Goal: Task Accomplishment & Management: Manage account settings

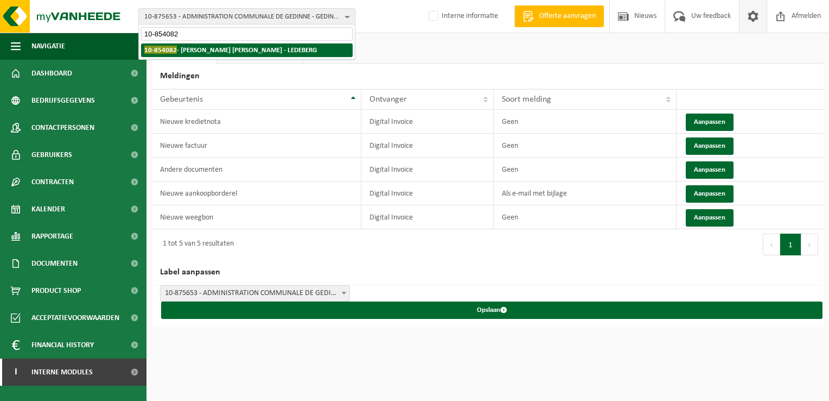
type input "10-854082"
click at [193, 53] on strong "10-854082 - STEYAERT YVES NOÉL - LEDEBERG" at bounding box center [230, 50] width 173 height 8
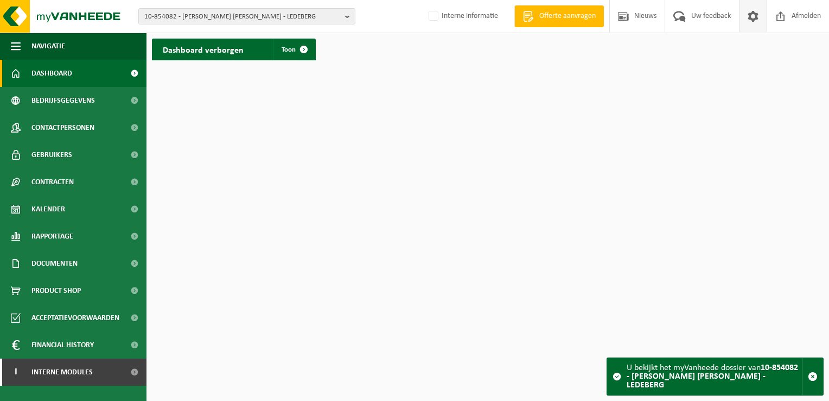
click at [751, 19] on span at bounding box center [753, 16] width 16 height 32
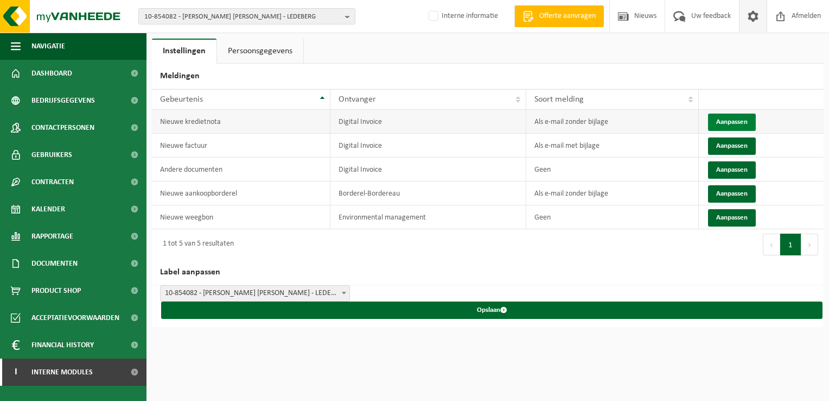
click at [731, 121] on button "Aanpassen" at bounding box center [732, 121] width 48 height 17
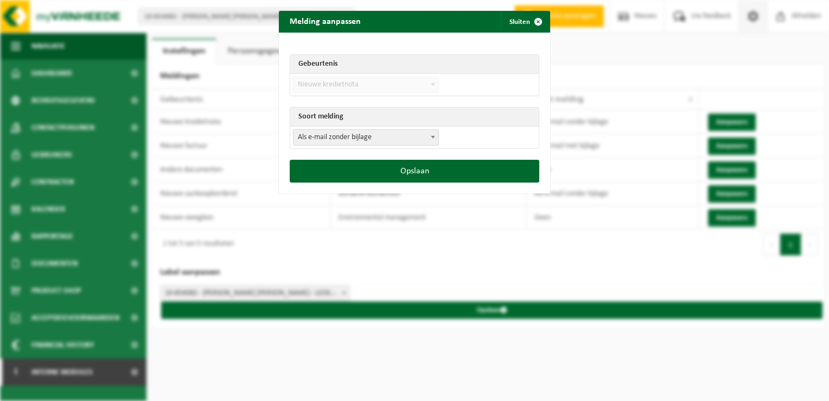
click at [318, 140] on span "Als e-mail zonder bijlage" at bounding box center [366, 137] width 145 height 15
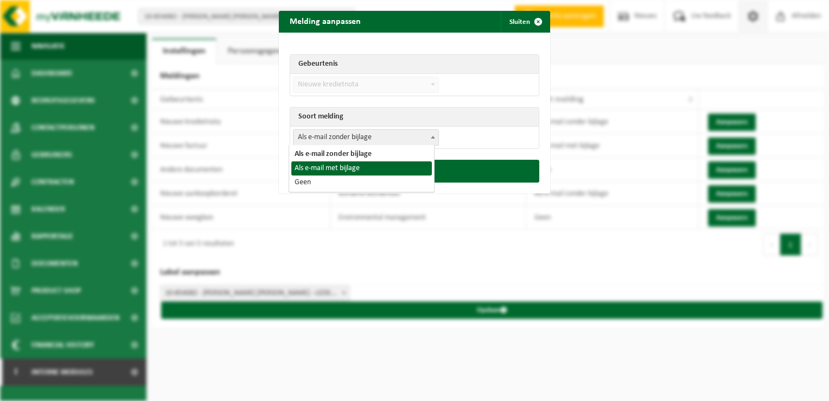
select select "1"
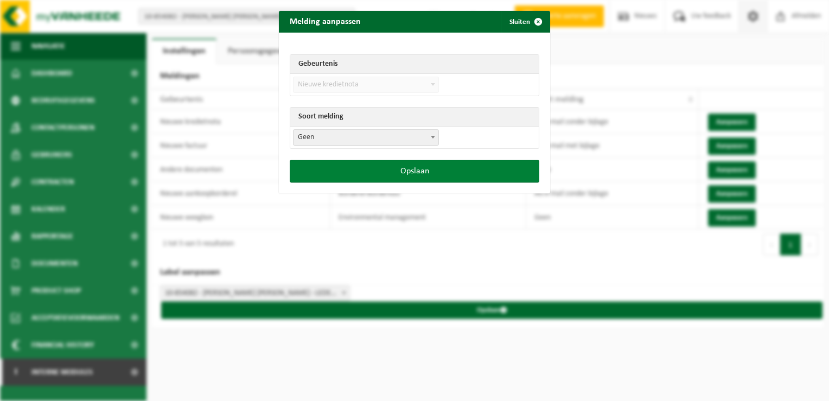
click at [371, 168] on button "Opslaan" at bounding box center [415, 171] width 250 height 23
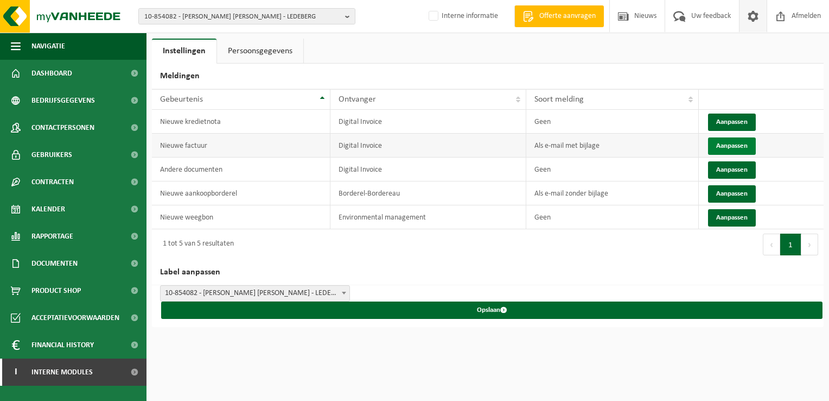
click at [741, 141] on button "Aanpassen" at bounding box center [732, 145] width 48 height 17
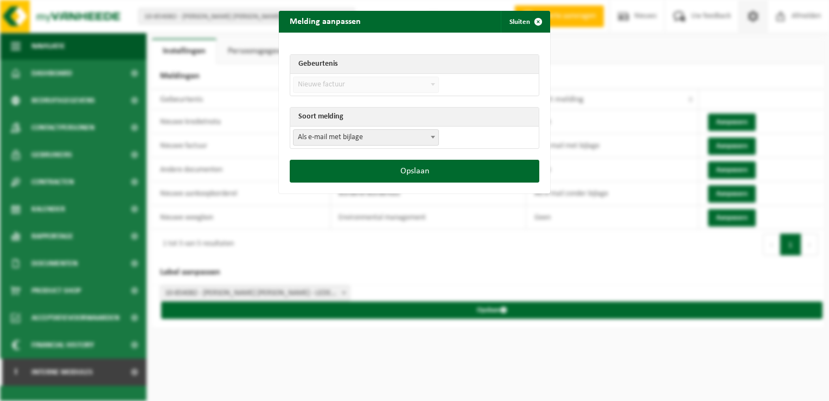
click at [356, 147] on td "Als e-mail zonder bijlage Als e-mail met bijlage Geen Als e-mail met bijlage" at bounding box center [414, 137] width 249 height 22
click at [324, 137] on span "Als e-mail met bijlage" at bounding box center [366, 137] width 145 height 15
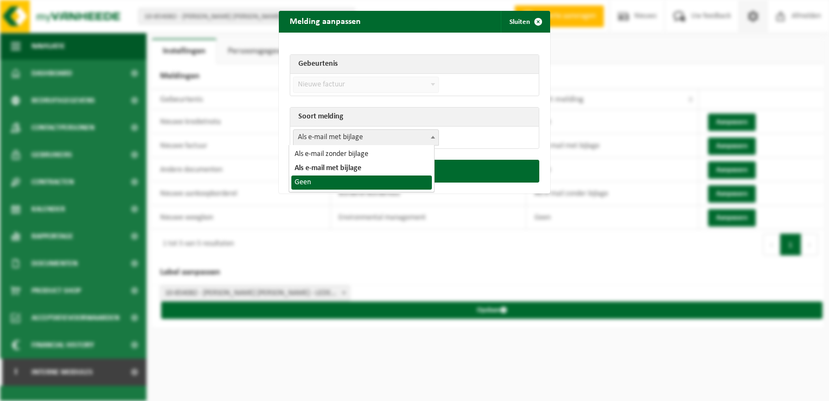
select select "1"
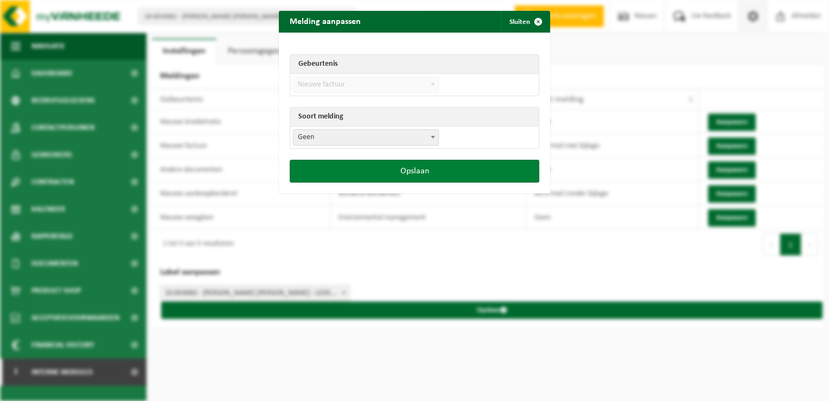
click at [384, 164] on button "Opslaan" at bounding box center [415, 171] width 250 height 23
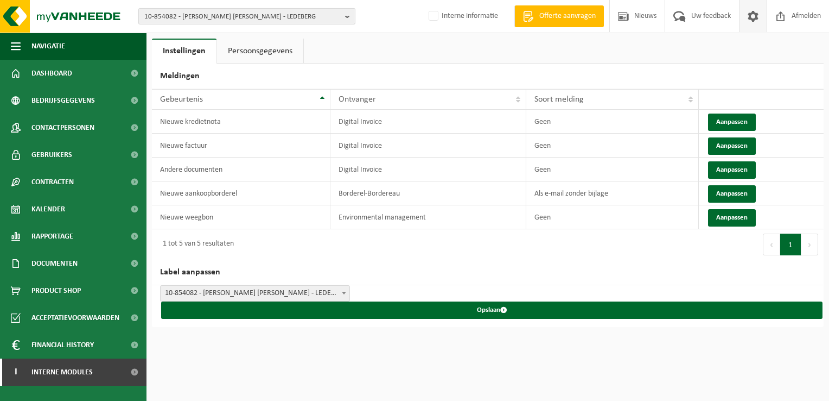
click at [224, 11] on span "10-854082 - STEYAERT YVES NOÉL - LEDEBERG" at bounding box center [242, 17] width 197 height 16
paste input "02-014048"
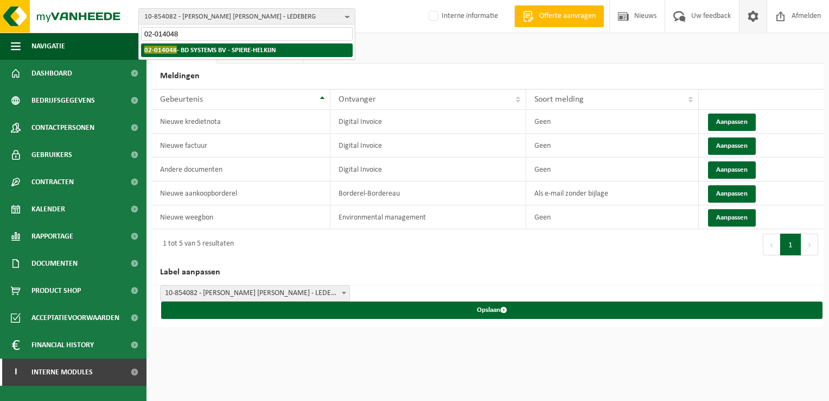
type input "02-014048"
click at [180, 49] on strong "02-014048 - BD SYSTEMS BV - SPIERE-HELKIJN" at bounding box center [210, 50] width 132 height 8
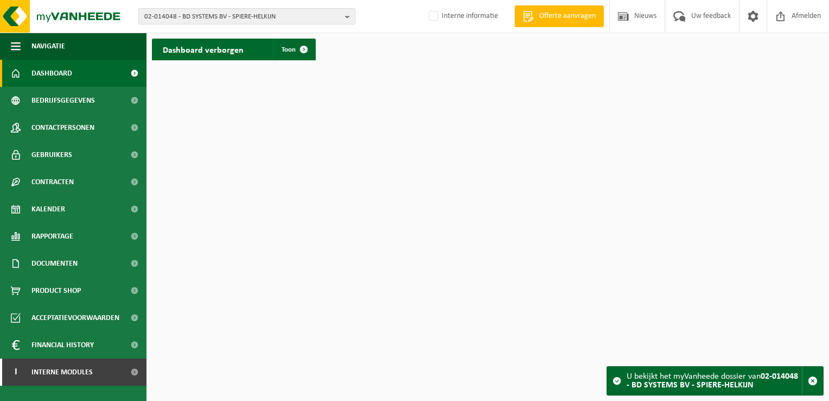
click at [226, 16] on span "02-014048 - BD SYSTEMS BV - SPIERE-HELKIJN" at bounding box center [242, 17] width 197 height 16
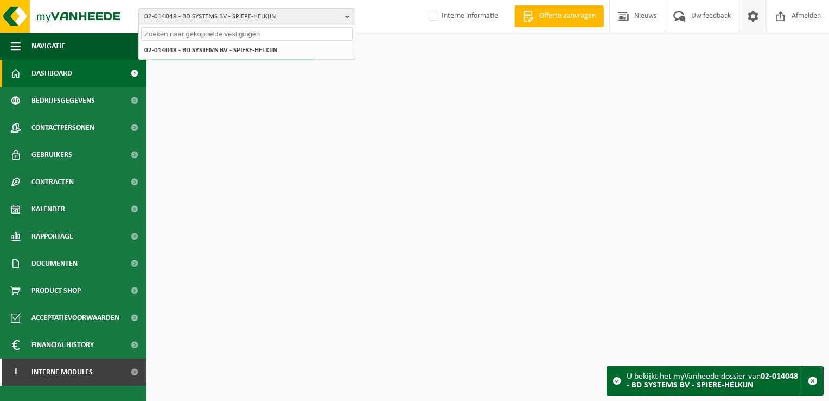
click at [756, 16] on span at bounding box center [753, 16] width 16 height 32
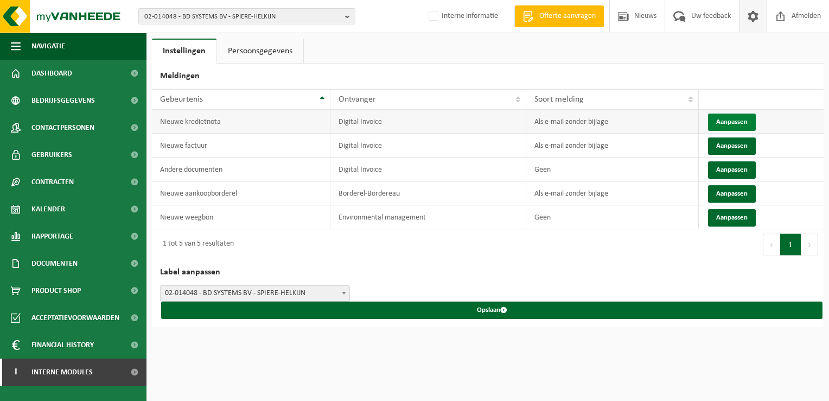
click at [725, 121] on button "Aanpassen" at bounding box center [732, 121] width 48 height 17
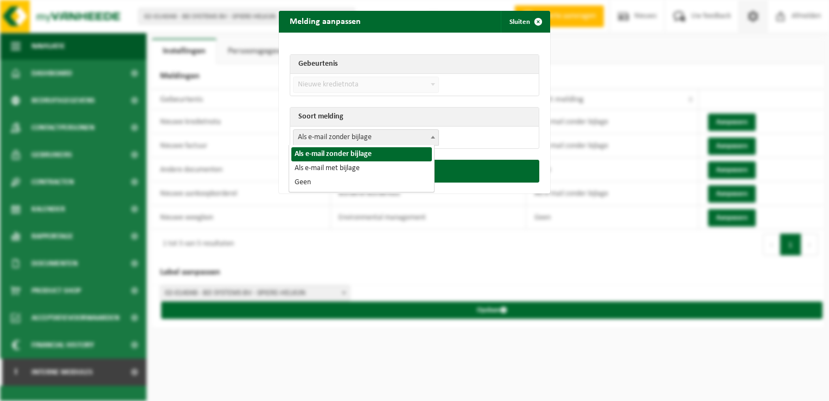
click at [351, 131] on span "Als e-mail zonder bijlage" at bounding box center [366, 137] width 145 height 15
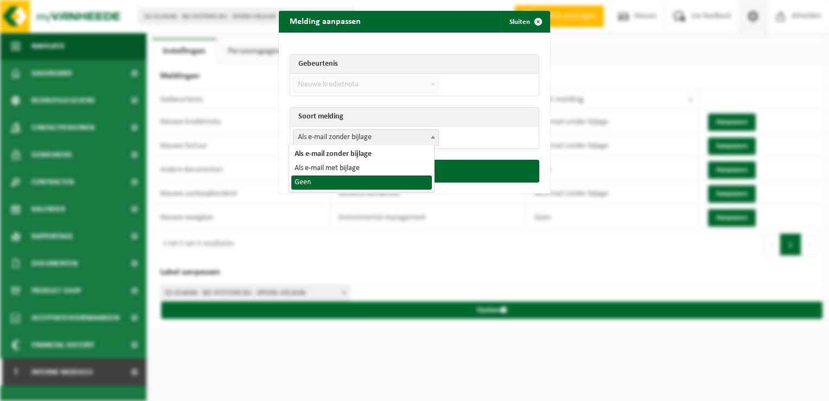
select select "1"
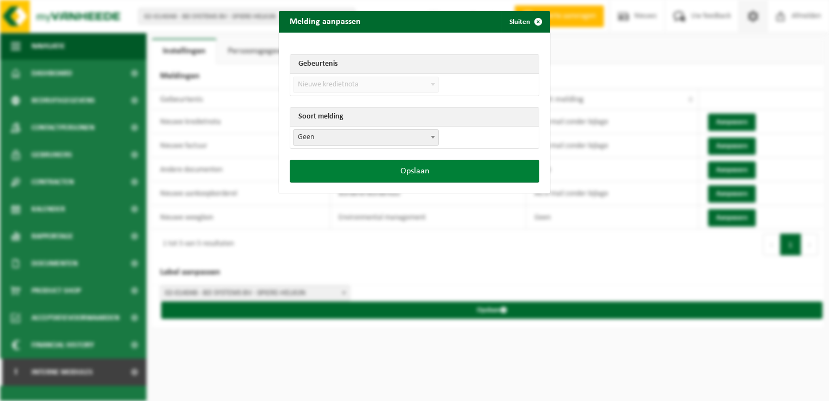
click at [364, 169] on button "Opslaan" at bounding box center [415, 171] width 250 height 23
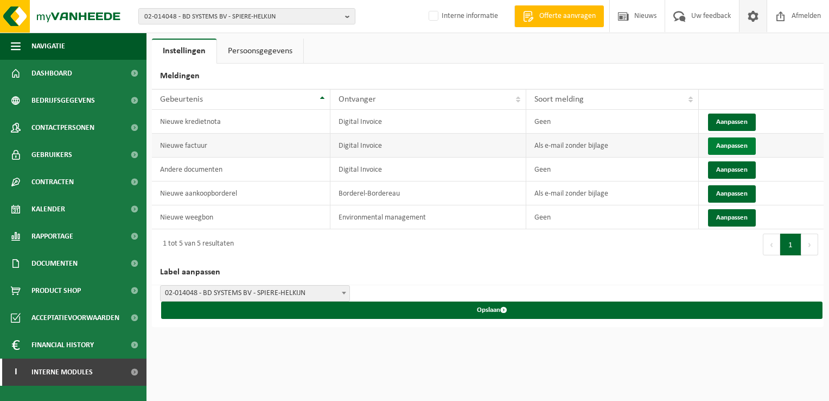
click at [726, 144] on button "Aanpassen" at bounding box center [732, 145] width 48 height 17
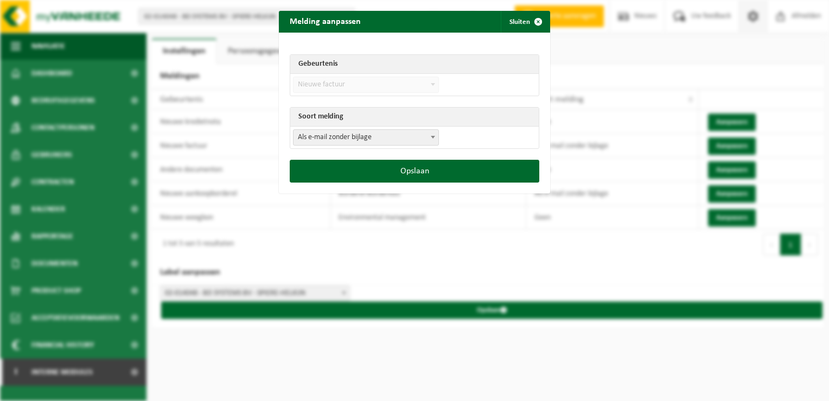
click at [360, 135] on span "Als e-mail zonder bijlage" at bounding box center [366, 137] width 145 height 15
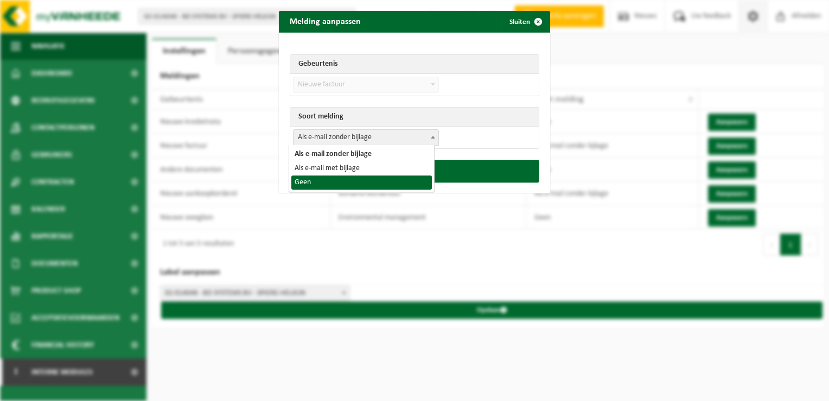
select select "1"
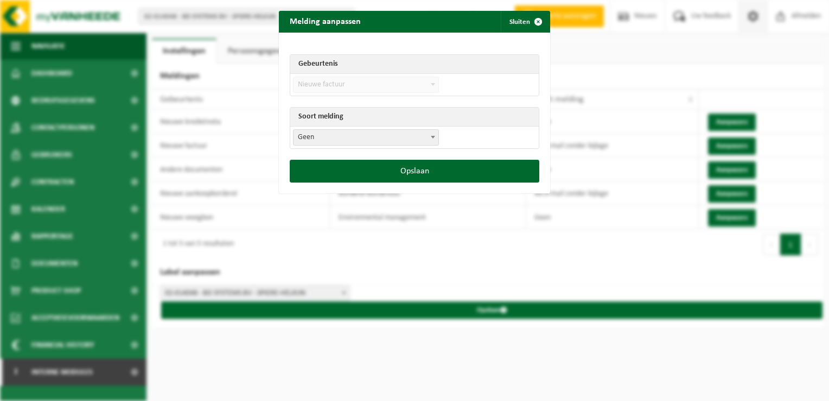
click at [419, 182] on div "Opslaan" at bounding box center [414, 177] width 271 height 34
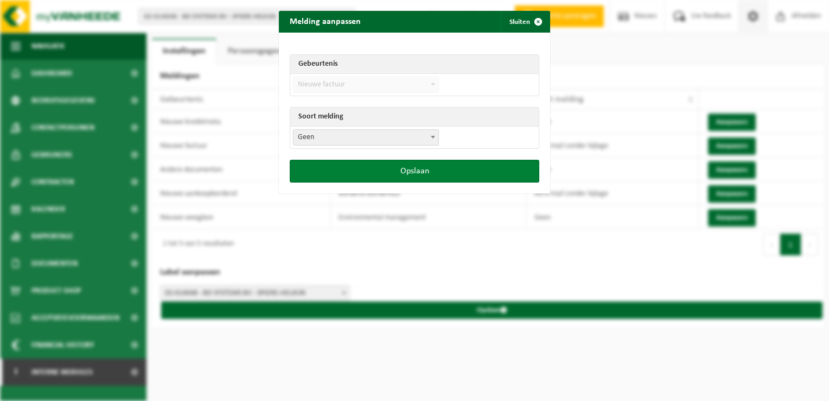
click at [417, 179] on button "Opslaan" at bounding box center [415, 171] width 250 height 23
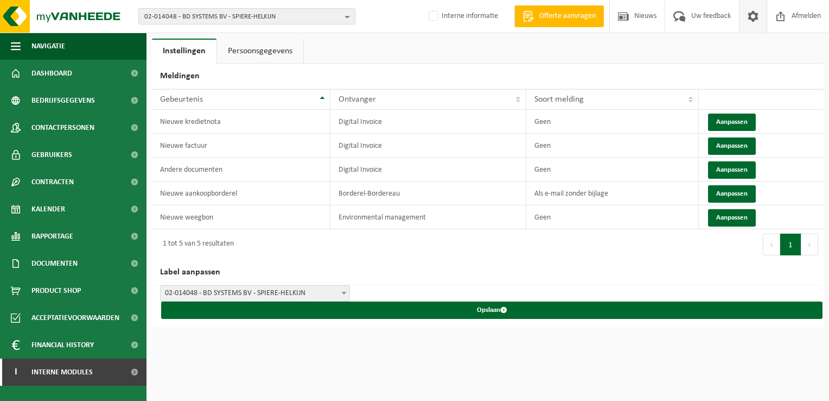
click at [186, 18] on span "02-014048 - BD SYSTEMS BV - SPIERE-HELKIJN" at bounding box center [242, 17] width 197 height 16
paste input "10-955773"
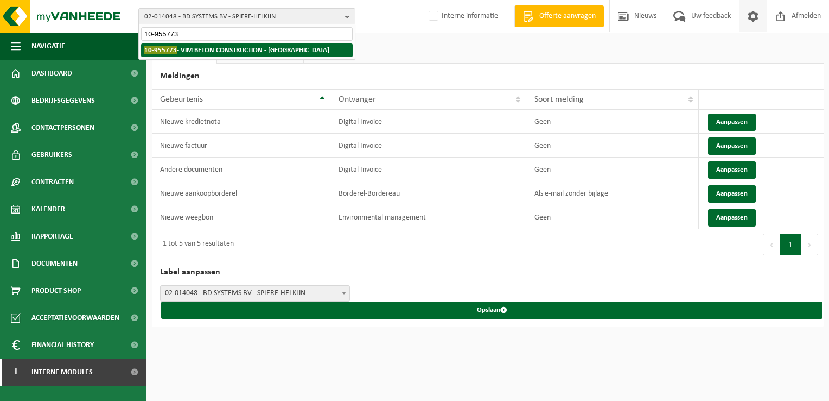
type input "10-955773"
click at [224, 50] on strong "10-955773 - VIM BETON CONSTRUCTION - SINT-PIETERS-LEEUW" at bounding box center [236, 50] width 185 height 8
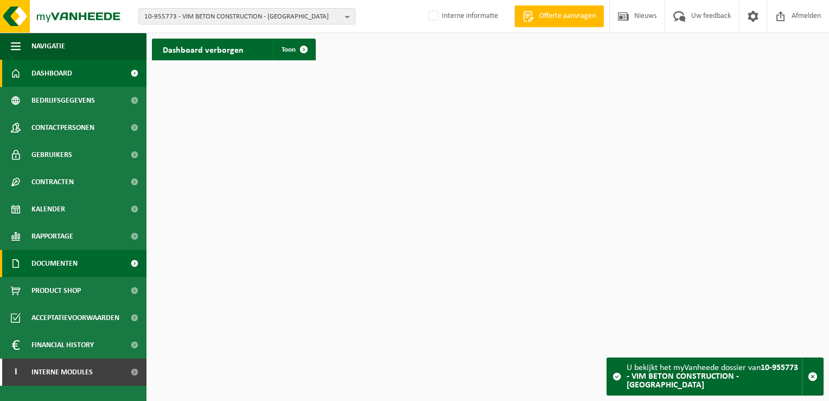
click at [68, 270] on span "Documenten" at bounding box center [54, 263] width 46 height 27
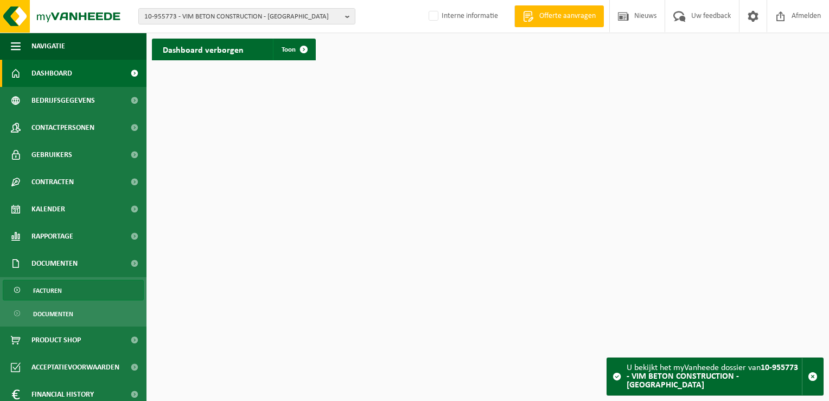
click at [67, 290] on link "Facturen" at bounding box center [73, 290] width 141 height 21
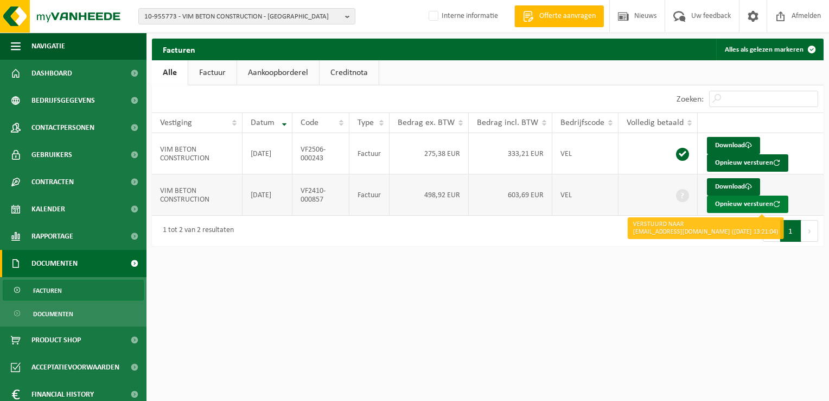
click at [735, 201] on button "Opnieuw versturen" at bounding box center [747, 203] width 81 height 17
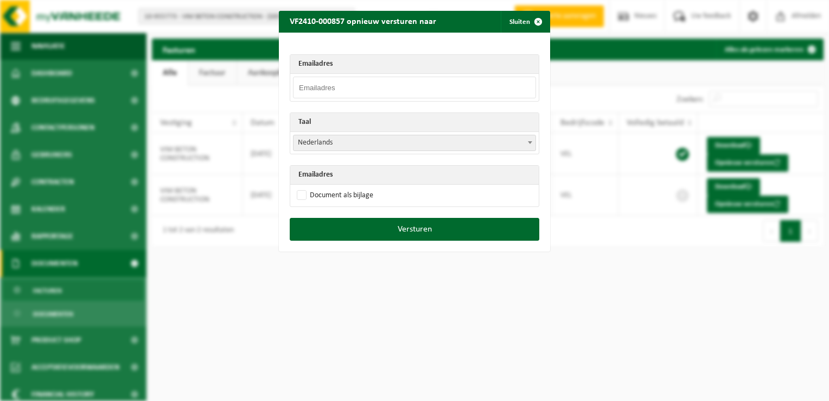
click at [307, 88] on input "email" at bounding box center [414, 88] width 243 height 22
paste input "vimbetonconstruct@gmail.com"
type input "vimbetonconstruct@gmail.com"
click at [324, 147] on span "Nederlands" at bounding box center [415, 142] width 242 height 15
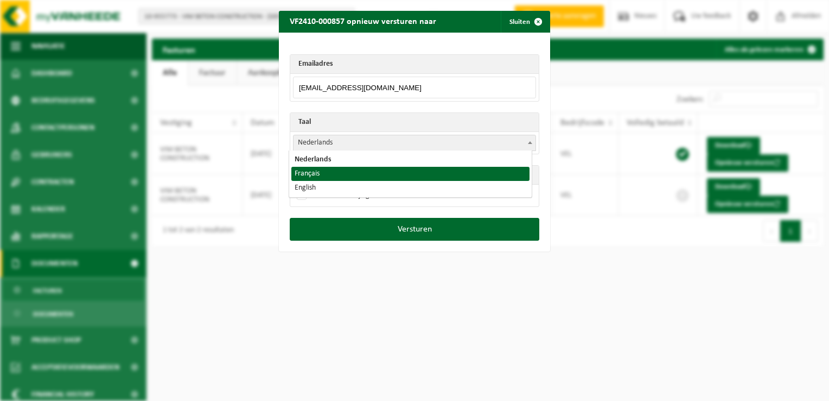
select select "fr"
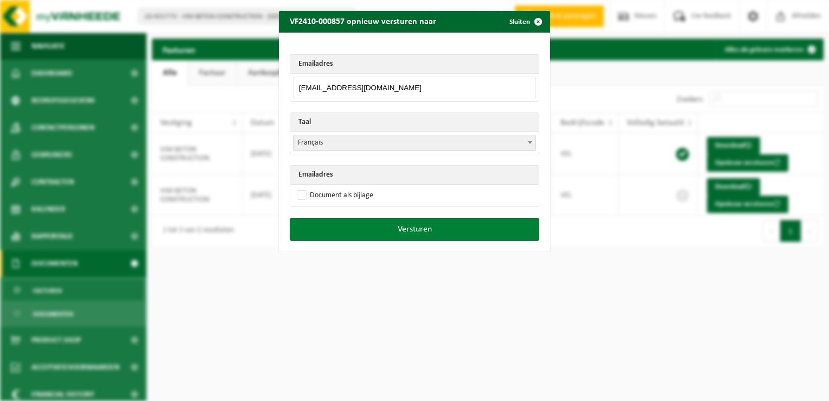
click at [440, 227] on button "Versturen" at bounding box center [415, 229] width 250 height 23
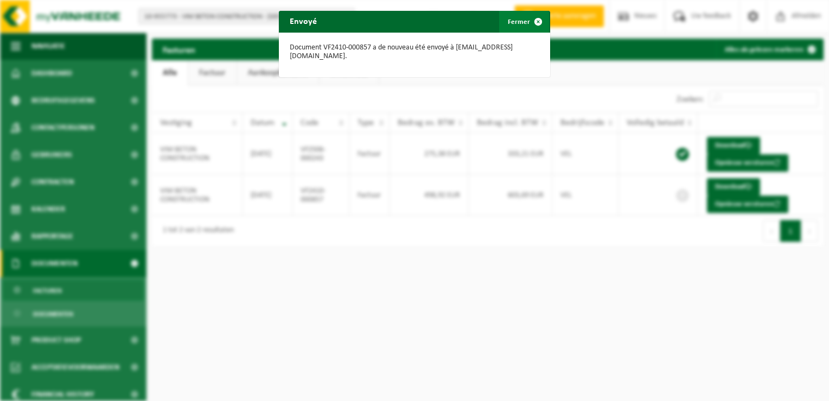
click at [530, 18] on span "button" at bounding box center [539, 22] width 22 height 22
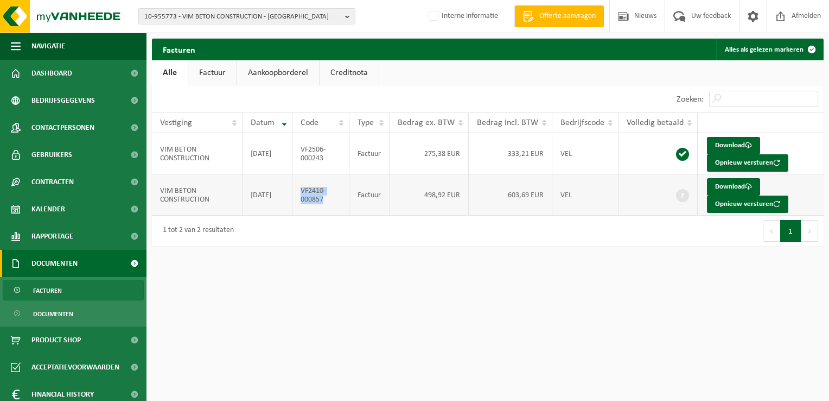
drag, startPoint x: 328, startPoint y: 204, endPoint x: 303, endPoint y: 194, distance: 26.3
click at [303, 194] on td "VF2410-000857" at bounding box center [321, 194] width 57 height 41
copy td "VF2410-000857"
click at [198, 16] on span "10-955773 - VIM BETON CONSTRUCTION - SINT-PIETERS-LEEUW" at bounding box center [242, 17] width 197 height 16
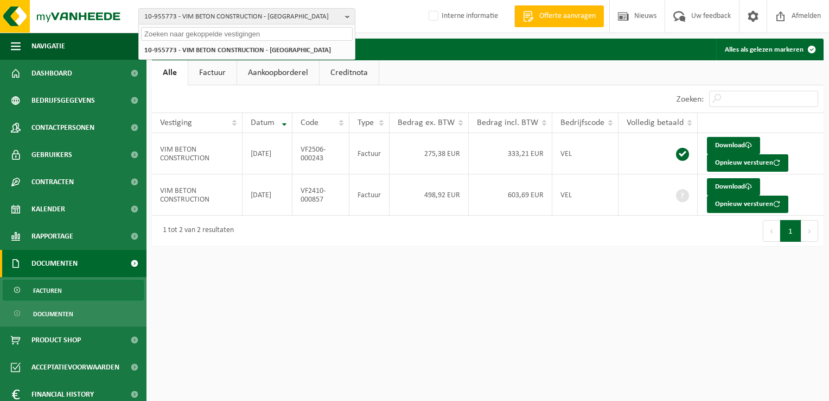
paste input "10-809004"
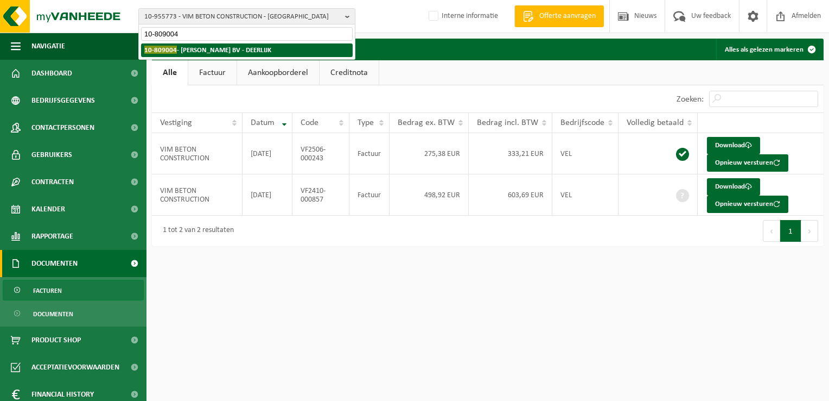
type input "10-809004"
click at [181, 49] on strong "10-809004 - CALLEWAERT TOM BV - DEERLIJK" at bounding box center [207, 50] width 127 height 8
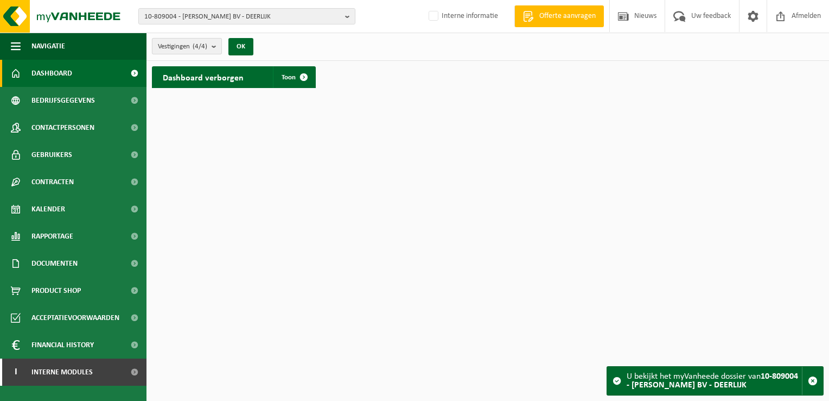
click at [189, 46] on span "Vestigingen (4/4)" at bounding box center [182, 47] width 49 height 16
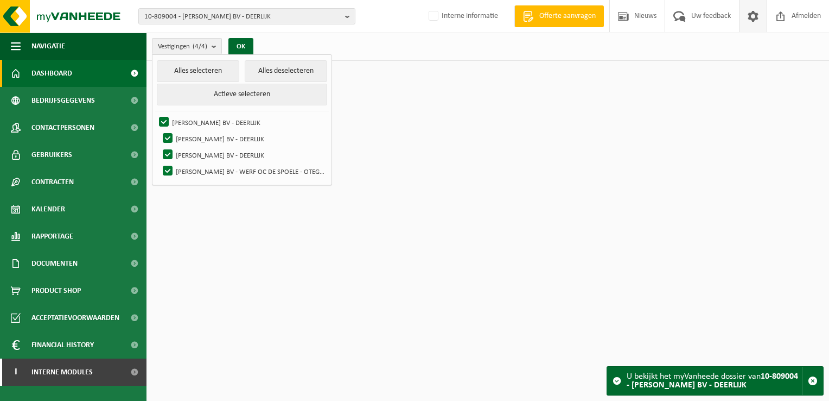
click at [756, 14] on span at bounding box center [753, 16] width 16 height 32
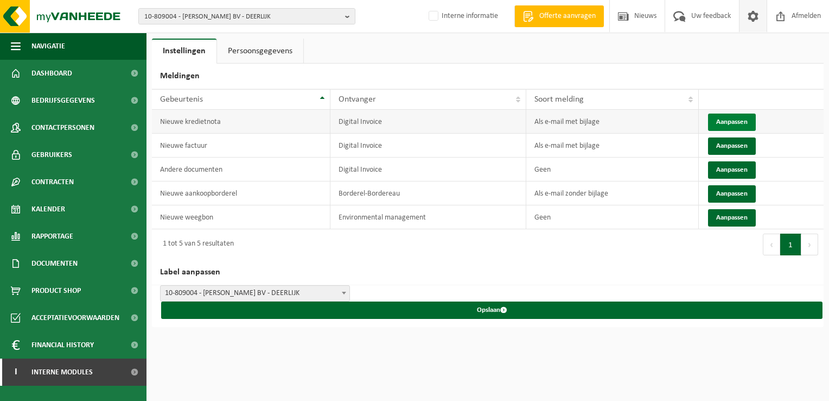
click at [721, 120] on button "Aanpassen" at bounding box center [732, 121] width 48 height 17
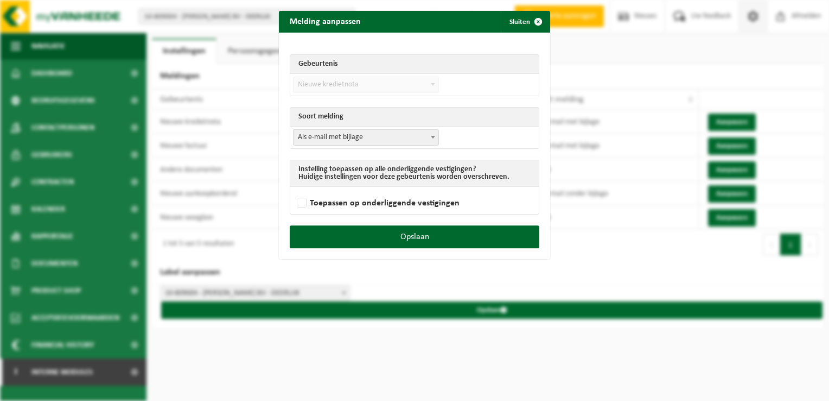
click at [327, 136] on span "Als e-mail met bijlage" at bounding box center [366, 137] width 145 height 15
select select "1"
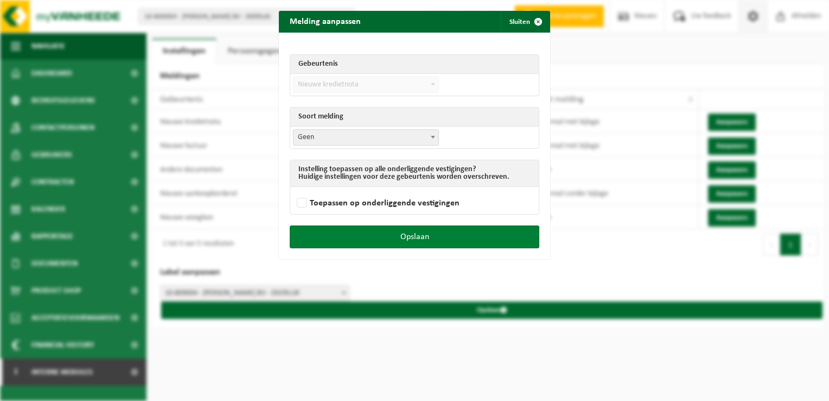
click at [419, 237] on button "Opslaan" at bounding box center [415, 236] width 250 height 23
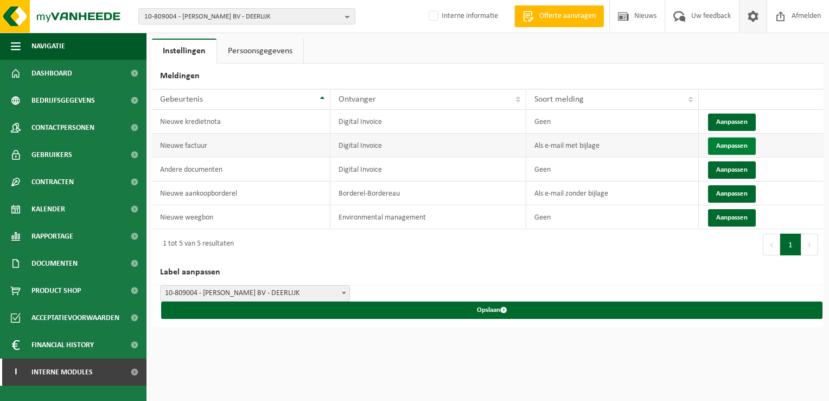
click at [725, 147] on button "Aanpassen" at bounding box center [732, 145] width 48 height 17
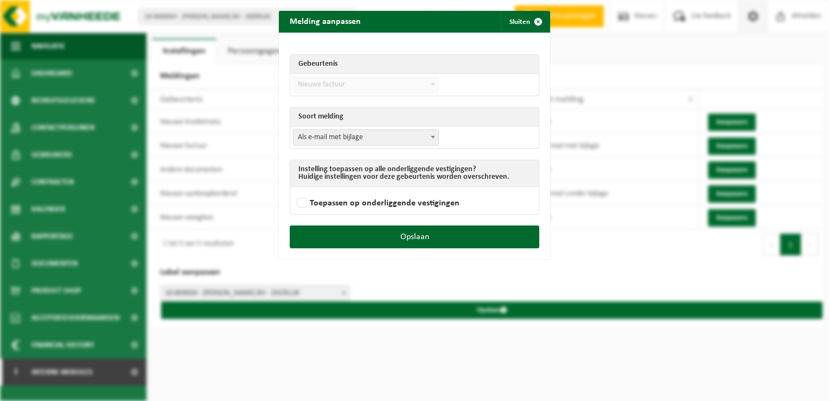
click at [378, 138] on span "Als e-mail met bijlage" at bounding box center [366, 137] width 145 height 15
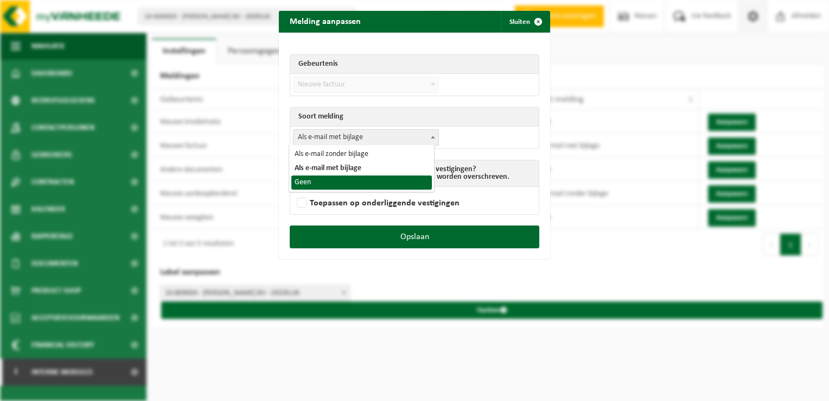
select select "1"
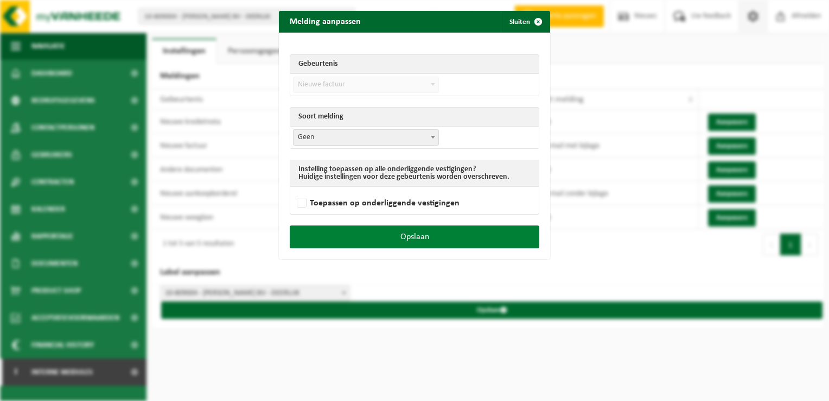
click at [437, 239] on button "Opslaan" at bounding box center [415, 236] width 250 height 23
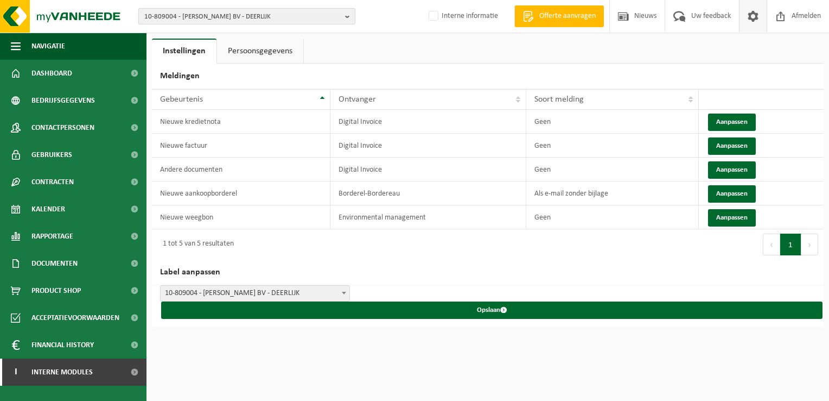
click at [167, 13] on span "10-809004 - [PERSON_NAME] BV - DEERLIJK" at bounding box center [242, 17] width 197 height 16
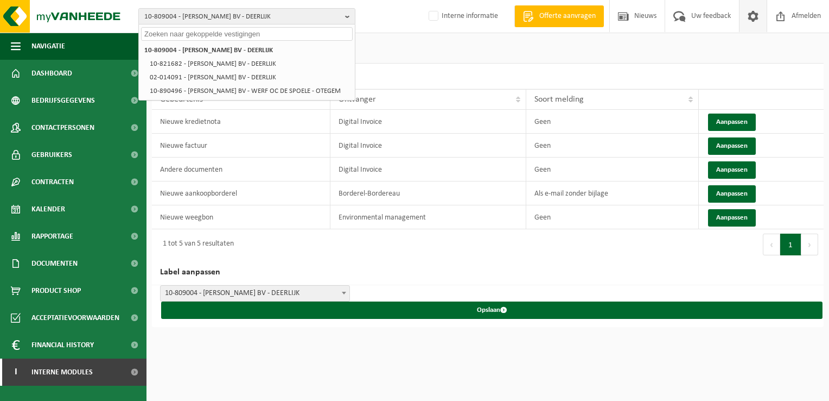
paste input "01-900083"
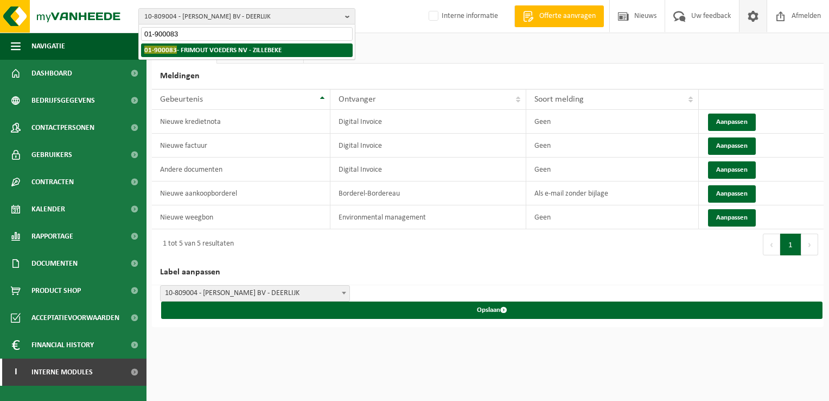
type input "01-900083"
click at [192, 54] on li "01-900083 - FRIMOUT VOEDERS NV - ZILLEBEKE" at bounding box center [247, 50] width 212 height 14
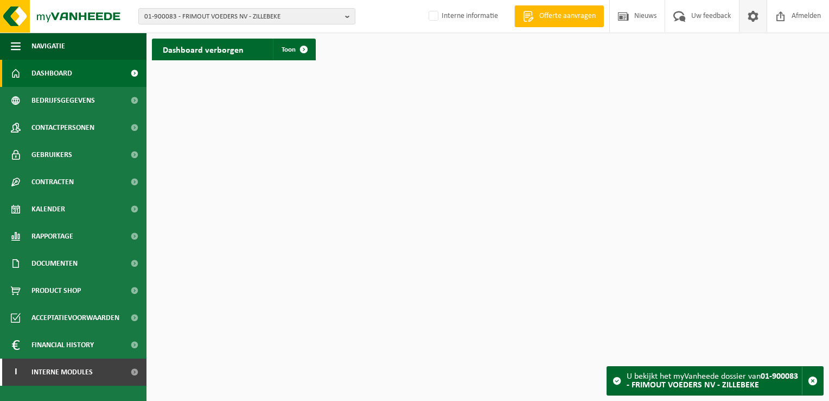
click at [754, 18] on span at bounding box center [753, 16] width 16 height 32
